Goal: Task Accomplishment & Management: Complete application form

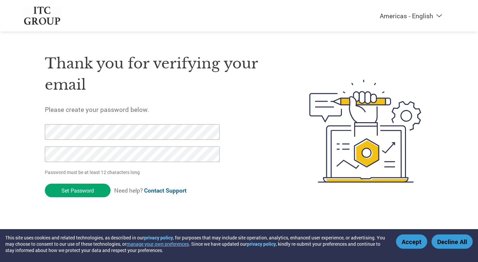
click at [38, 133] on div "Thank you for verifying your email Please create your password below. Password …" at bounding box center [239, 131] width 432 height 176
drag, startPoint x: 82, startPoint y: 192, endPoint x: 43, endPoint y: 131, distance: 71.8
click at [43, 131] on div "Thank you for verifying your email Please create your password below. Password …" at bounding box center [239, 131] width 432 height 176
click at [42, 154] on div "Thank you for verifying your email Please create your password below. Password …" at bounding box center [239, 131] width 432 height 176
click at [73, 187] on input "Set Password" at bounding box center [78, 191] width 66 height 14
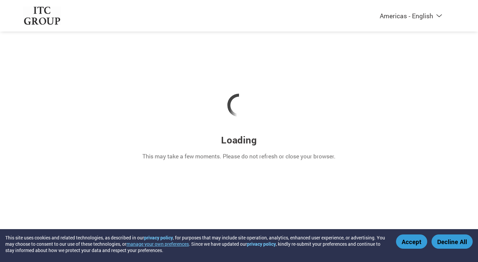
click at [414, 242] on button "Accept" at bounding box center [411, 241] width 31 height 14
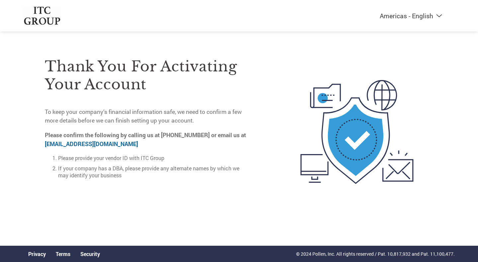
click at [436, 15] on select "Americas - English Américas - Español [GEOGRAPHIC_DATA] - Português [GEOGRAPHIC…" at bounding box center [370, 16] width 154 height 8
click at [137, 165] on li "If your company has a DBA, please provide any alternate names by which we may i…" at bounding box center [154, 172] width 193 height 14
click at [99, 145] on link "[EMAIL_ADDRESS][DOMAIN_NAME]" at bounding box center [91, 144] width 93 height 8
